Goal: Task Accomplishment & Management: Use online tool/utility

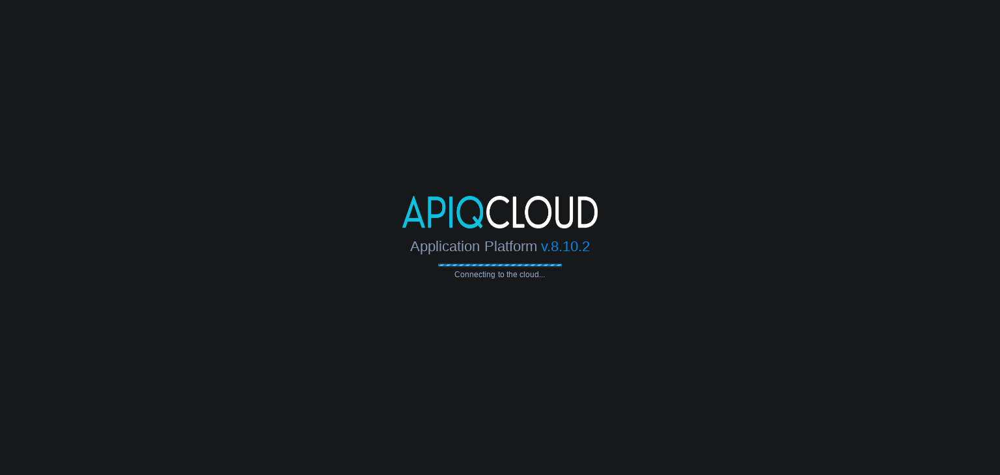
click at [818, 320] on body "Application Platform v.8.10.2 Connecting to the cloud..." at bounding box center [500, 237] width 1000 height 475
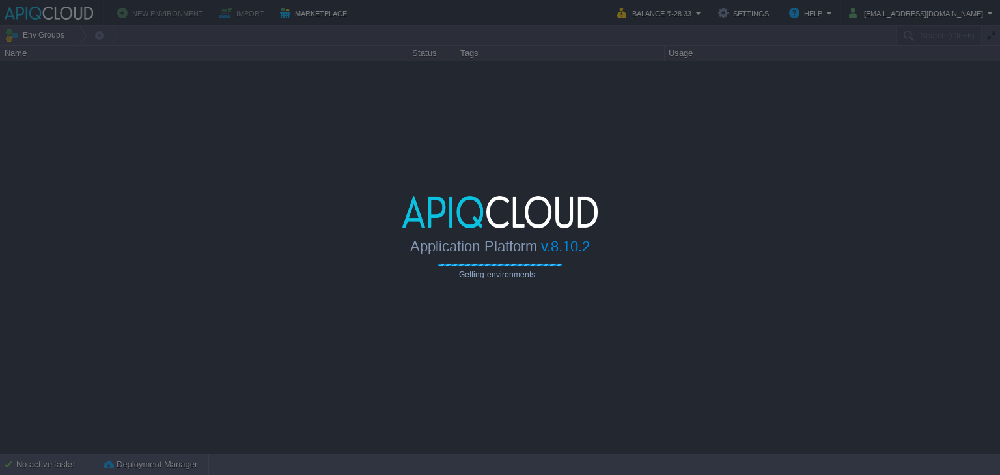
type input "Search (Ctrl+F)"
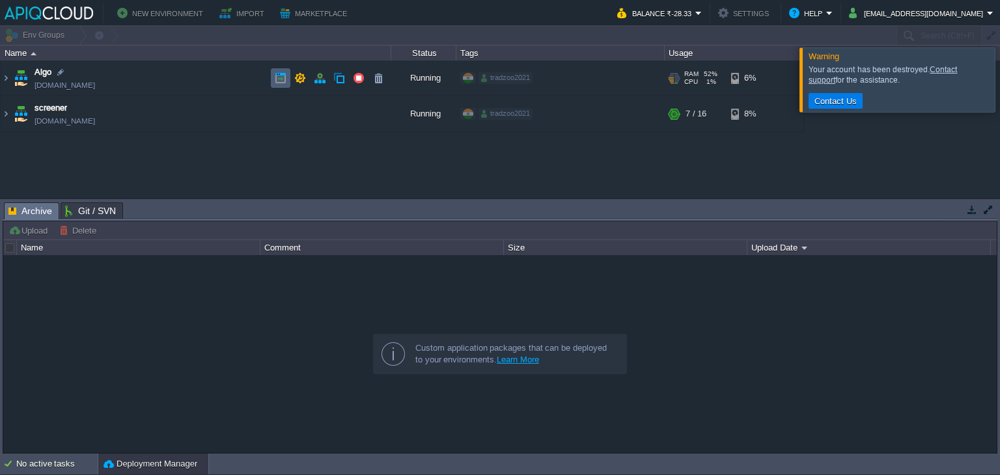
click at [273, 81] on td at bounding box center [281, 78] width 20 height 20
click at [204, 74] on td "Algo [DOMAIN_NAME]" at bounding box center [196, 79] width 390 height 36
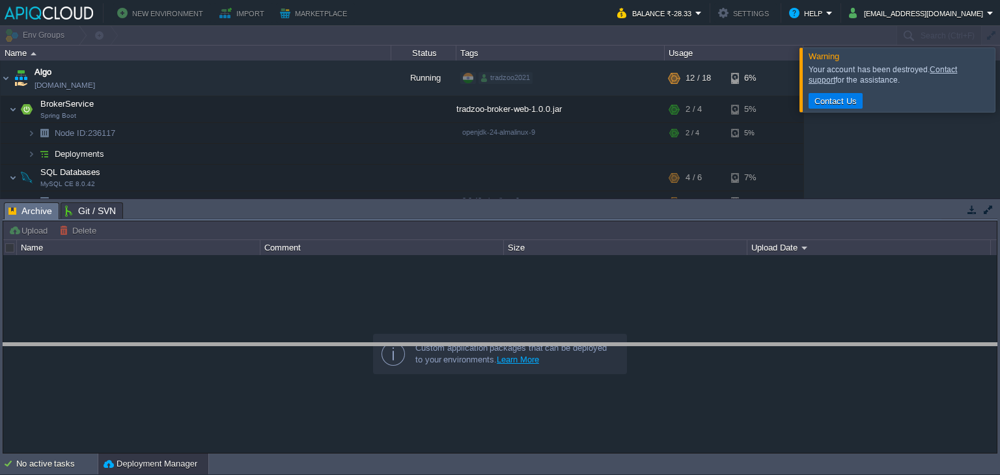
drag, startPoint x: 862, startPoint y: 215, endPoint x: 872, endPoint y: 355, distance: 139.6
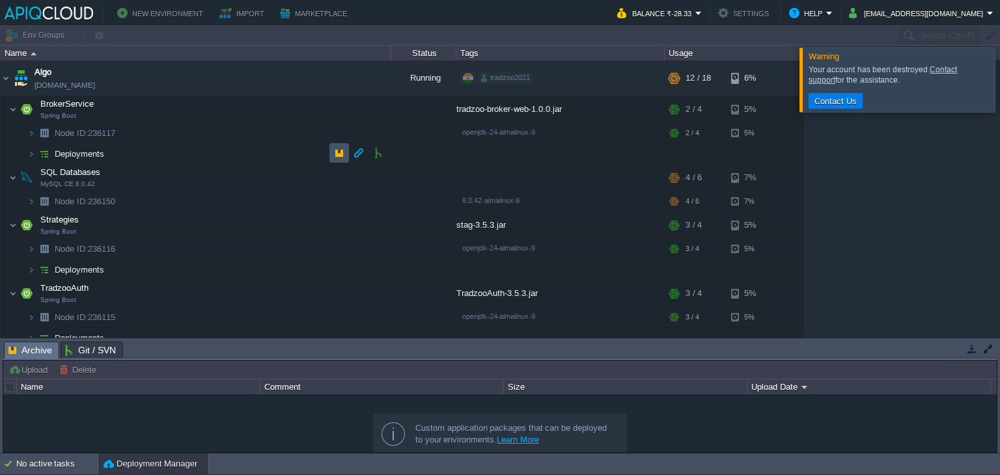
click at [338, 152] on button "button" at bounding box center [339, 153] width 12 height 12
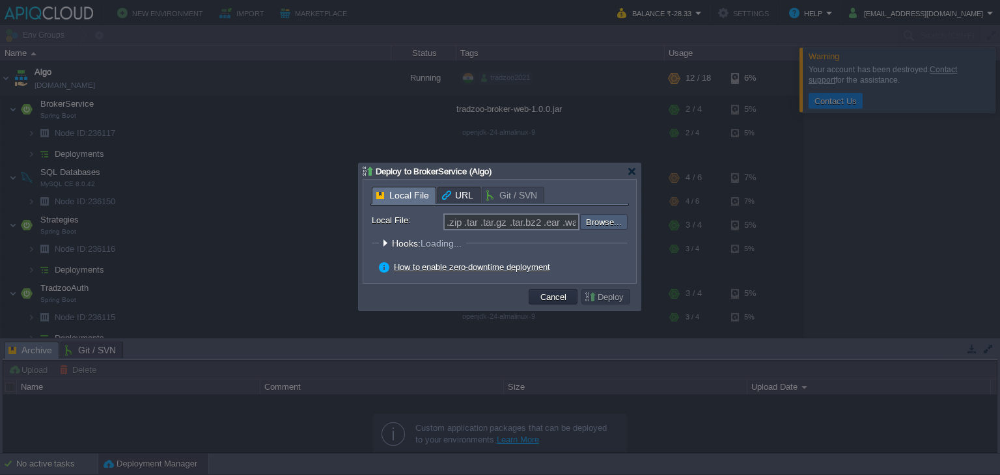
click at [620, 221] on input "file" at bounding box center [545, 222] width 165 height 16
type input "C:\fakepath\tradzoo-broker-web-1.0.0.jar"
type input "tradzoo-broker-web-1.0.0.jar"
click at [610, 296] on button "Deploy" at bounding box center [606, 297] width 44 height 12
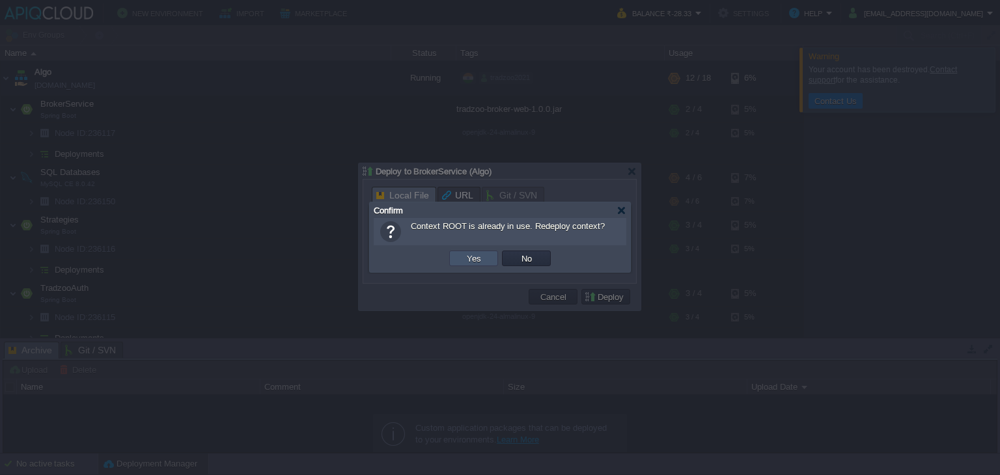
click at [470, 263] on button "Yes" at bounding box center [474, 258] width 22 height 12
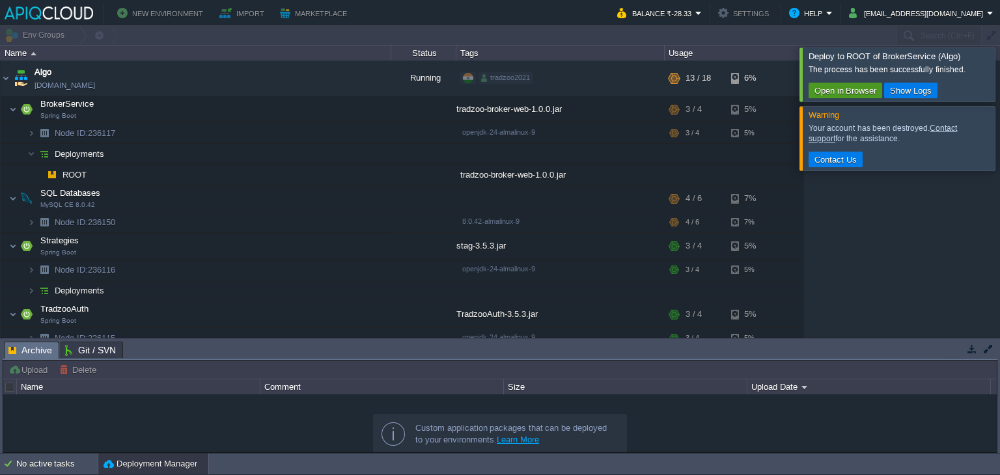
click at [816, 86] on button "Open in Browser" at bounding box center [845, 91] width 70 height 12
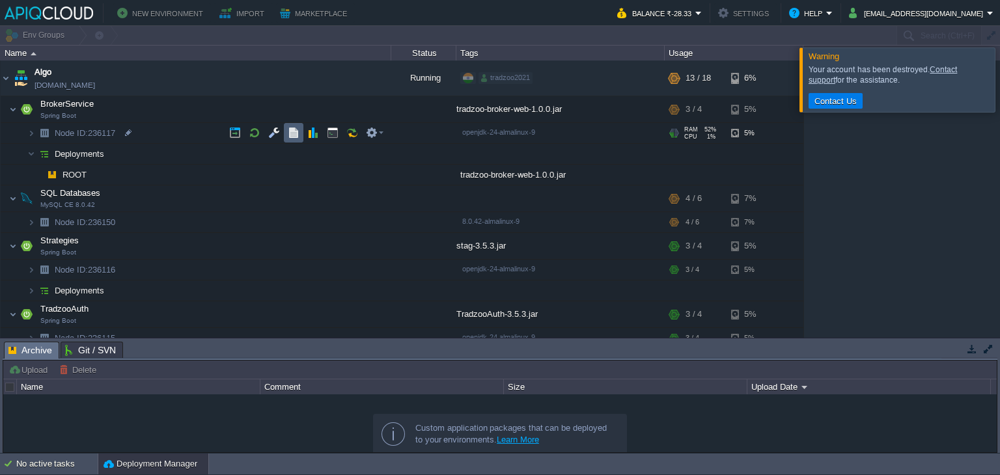
click at [286, 140] on td at bounding box center [294, 133] width 20 height 20
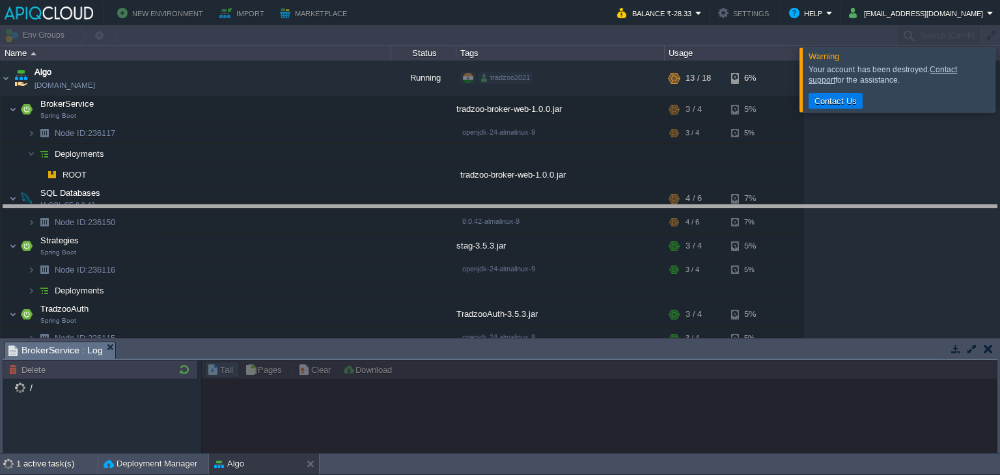
drag, startPoint x: 389, startPoint y: 351, endPoint x: 456, endPoint y: 196, distance: 168.5
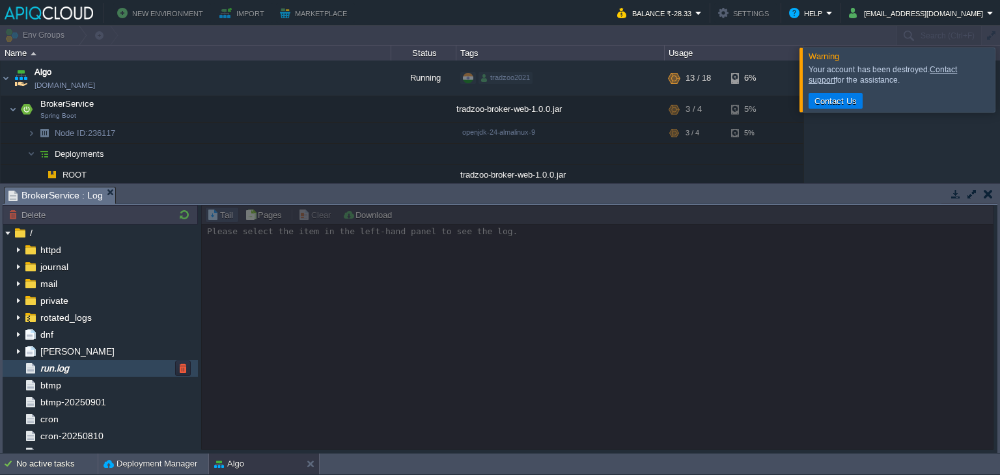
click at [99, 368] on div "run.log" at bounding box center [100, 368] width 195 height 17
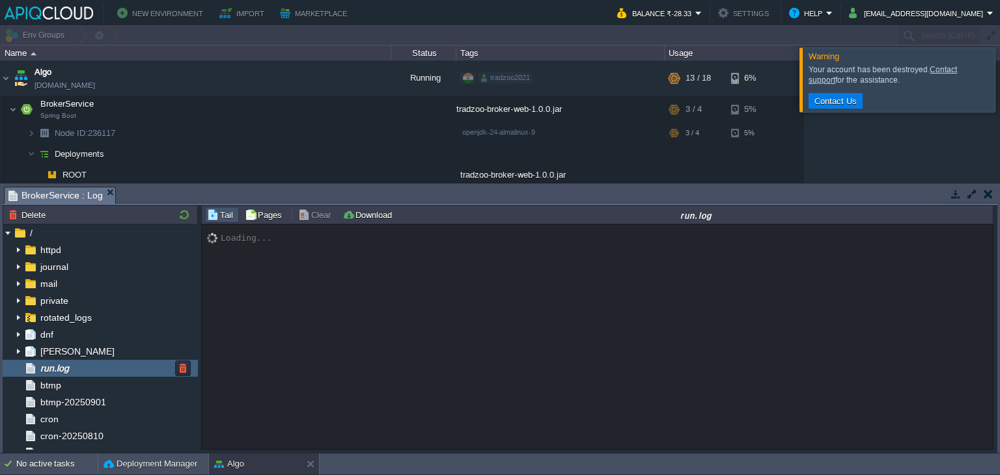
scroll to position [10526, 0]
